Goal: Information Seeking & Learning: Find contact information

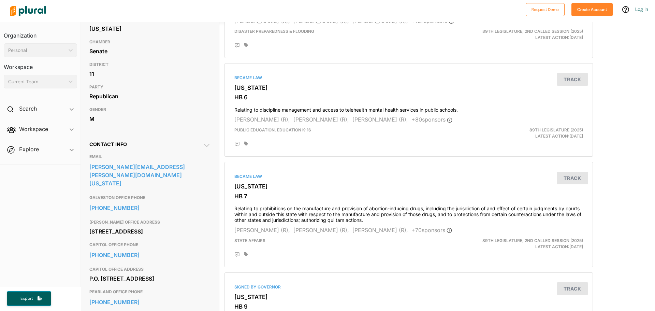
scroll to position [102, 0]
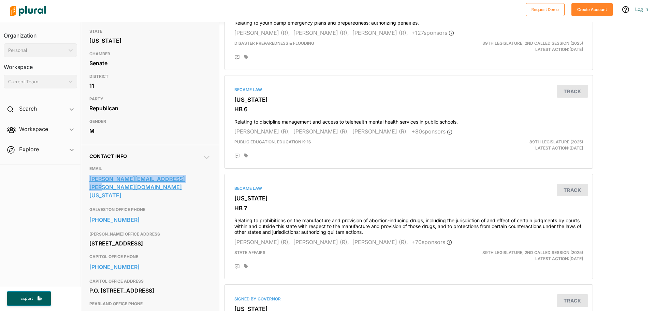
drag, startPoint x: 85, startPoint y: 163, endPoint x: 191, endPoint y: 167, distance: 105.8
click at [191, 167] on div "Contact Info EMAIL [PERSON_NAME][EMAIL_ADDRESS][PERSON_NAME][DOMAIN_NAME][US_ST…" at bounding box center [150, 286] width 138 height 283
copy link "[PERSON_NAME][EMAIL_ADDRESS][PERSON_NAME][DOMAIN_NAME][US_STATE]"
drag, startPoint x: 85, startPoint y: 192, endPoint x: 131, endPoint y: 191, distance: 46.4
click at [131, 191] on div "Contact Info EMAIL [PERSON_NAME][EMAIL_ADDRESS][PERSON_NAME][DOMAIN_NAME][US_ST…" at bounding box center [150, 286] width 138 height 283
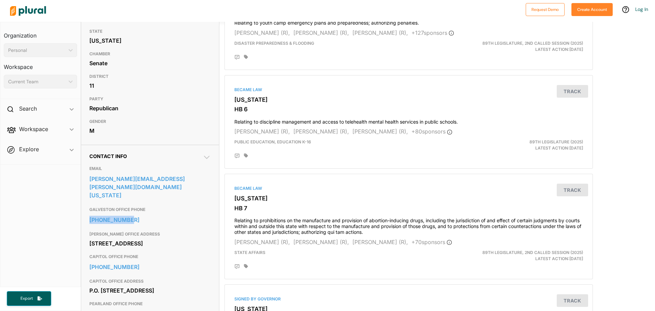
copy link "[PHONE_NUMBER]"
drag, startPoint x: 85, startPoint y: 165, endPoint x: 187, endPoint y: 165, distance: 102.3
click at [187, 165] on div "Contact Info EMAIL [PERSON_NAME][EMAIL_ADDRESS][PERSON_NAME][DOMAIN_NAME][US_ST…" at bounding box center [150, 286] width 138 height 283
copy link "[PERSON_NAME][EMAIL_ADDRESS][PERSON_NAME][DOMAIN_NAME][US_STATE]"
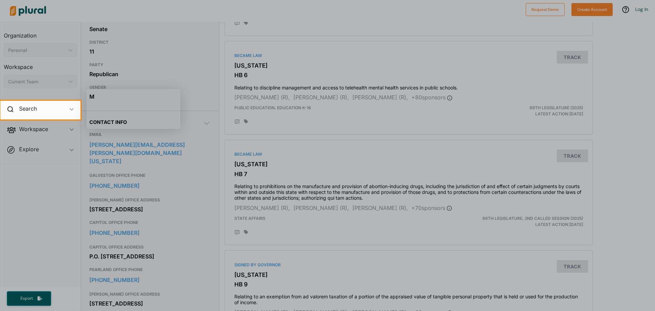
click at [145, 180] on div at bounding box center [327, 214] width 655 height 191
click at [178, 180] on div at bounding box center [327, 214] width 655 height 191
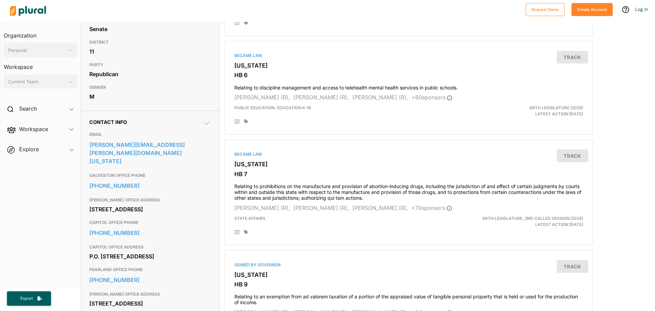
copy div "[STREET_ADDRESS]"
drag, startPoint x: 90, startPoint y: 180, endPoint x: 168, endPoint y: 180, distance: 78.4
click at [168, 204] on div "[STREET_ADDRESS]" at bounding box center [149, 209] width 121 height 10
drag, startPoint x: 186, startPoint y: 206, endPoint x: 179, endPoint y: 205, distance: 6.5
click at [186, 226] on div "[PHONE_NUMBER]" at bounding box center [149, 232] width 121 height 12
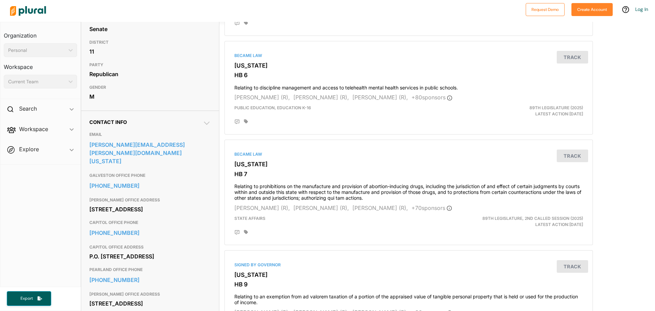
drag, startPoint x: 89, startPoint y: 188, endPoint x: 116, endPoint y: 188, distance: 26.3
click at [116, 204] on div "[STREET_ADDRESS]" at bounding box center [149, 209] width 121 height 10
copy div "[GEOGRAPHIC_DATA]"
click at [158, 204] on div "[STREET_ADDRESS]" at bounding box center [149, 209] width 121 height 10
drag, startPoint x: 148, startPoint y: 187, endPoint x: 129, endPoint y: 188, distance: 19.1
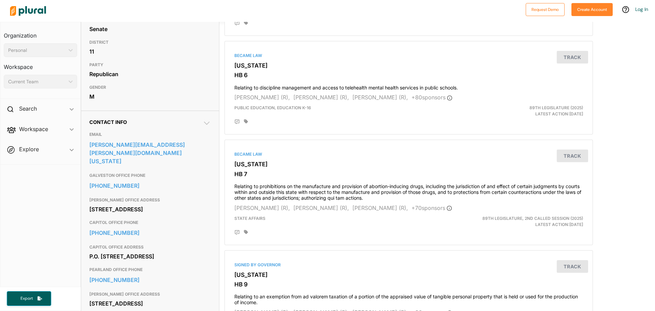
click at [129, 204] on div "[STREET_ADDRESS]" at bounding box center [149, 209] width 121 height 10
copy div "77550"
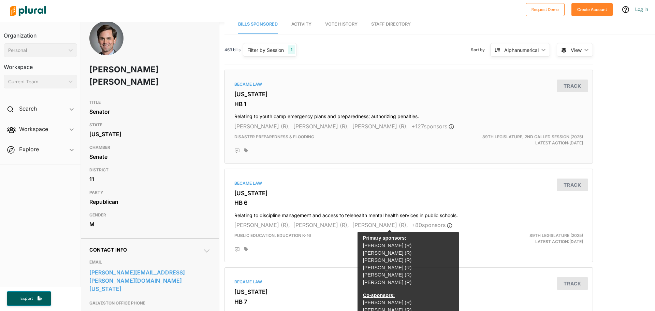
scroll to position [0, 0]
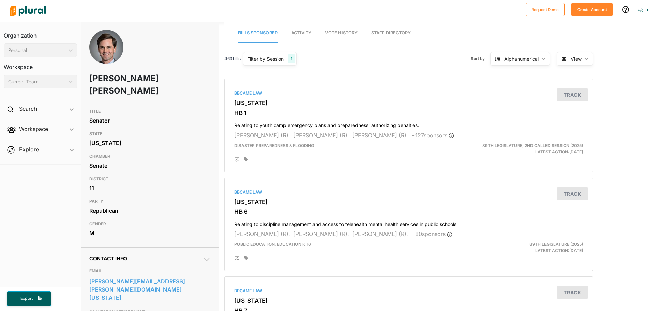
click at [112, 160] on div "Senate" at bounding box center [149, 165] width 121 height 10
